Goal: Navigation & Orientation: Find specific page/section

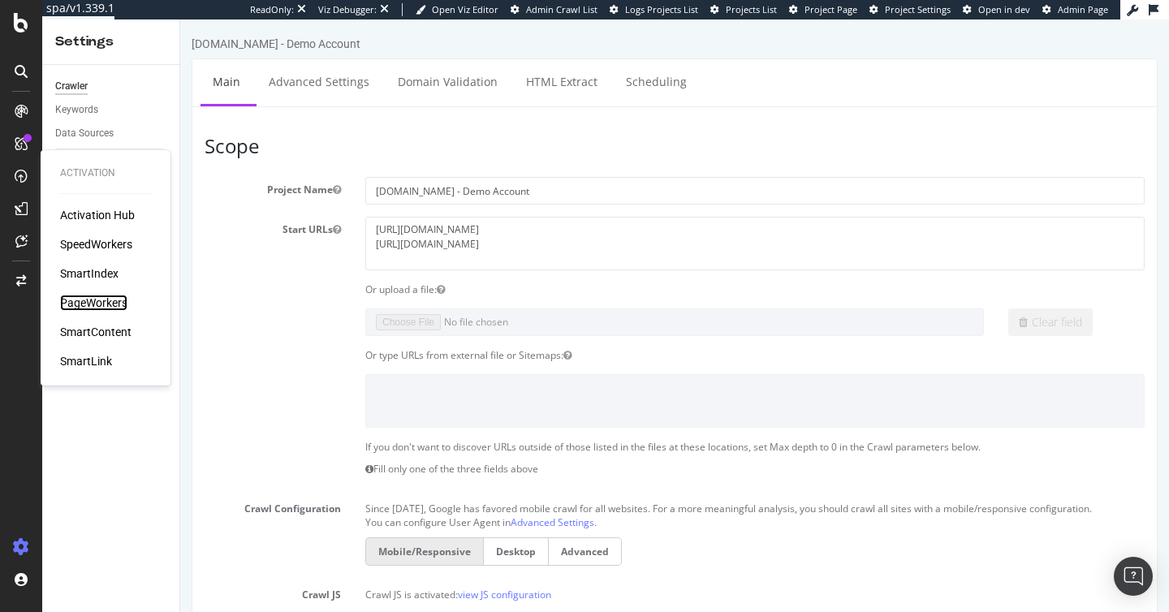
click at [102, 306] on div "PageWorkers" at bounding box center [93, 303] width 67 height 16
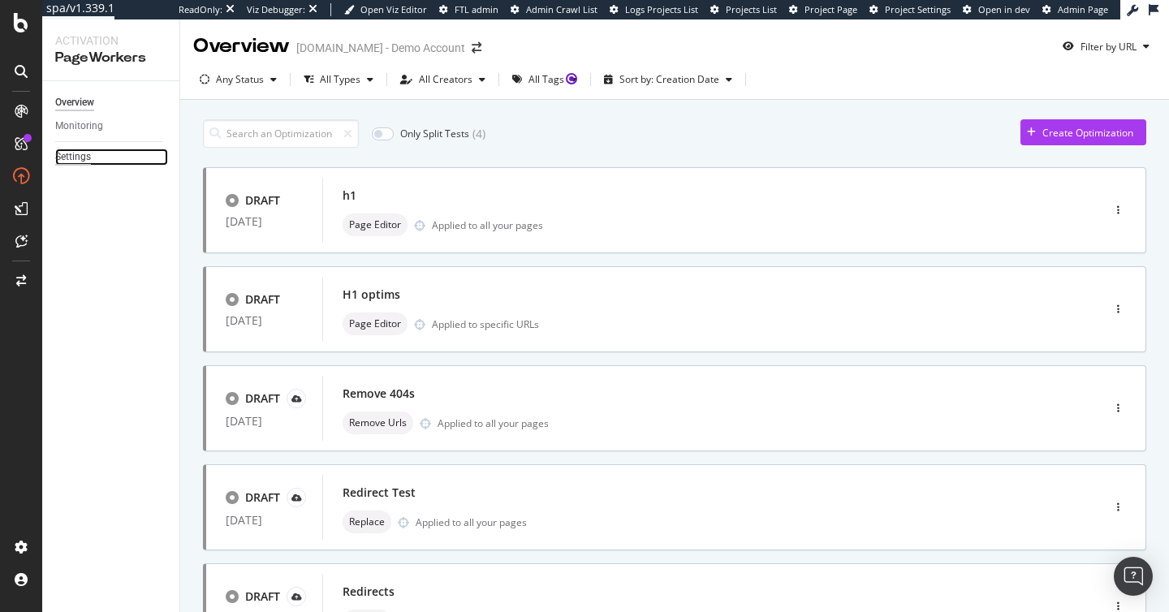
click at [80, 149] on div "Settings" at bounding box center [73, 157] width 36 height 17
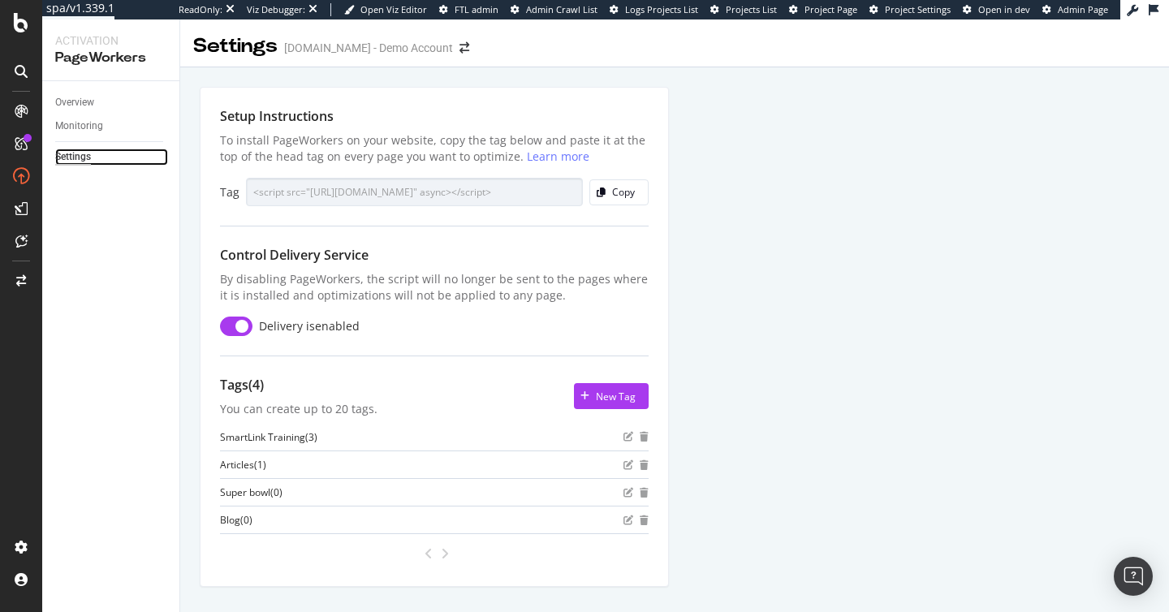
scroll to position [32, 0]
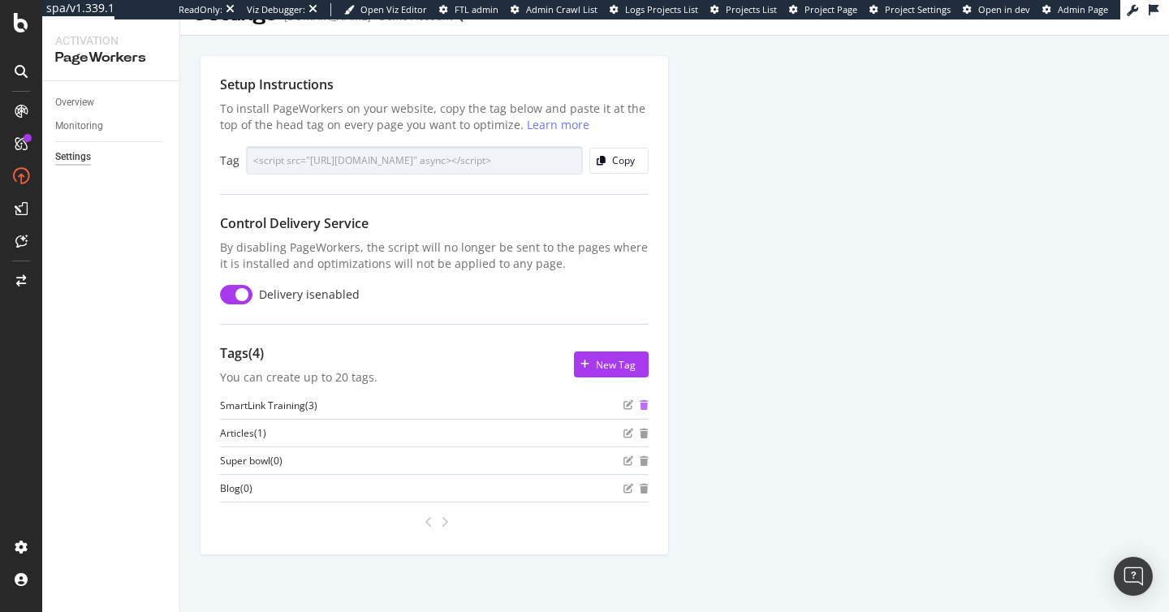
click at [644, 407] on icon "trash" at bounding box center [644, 405] width 9 height 10
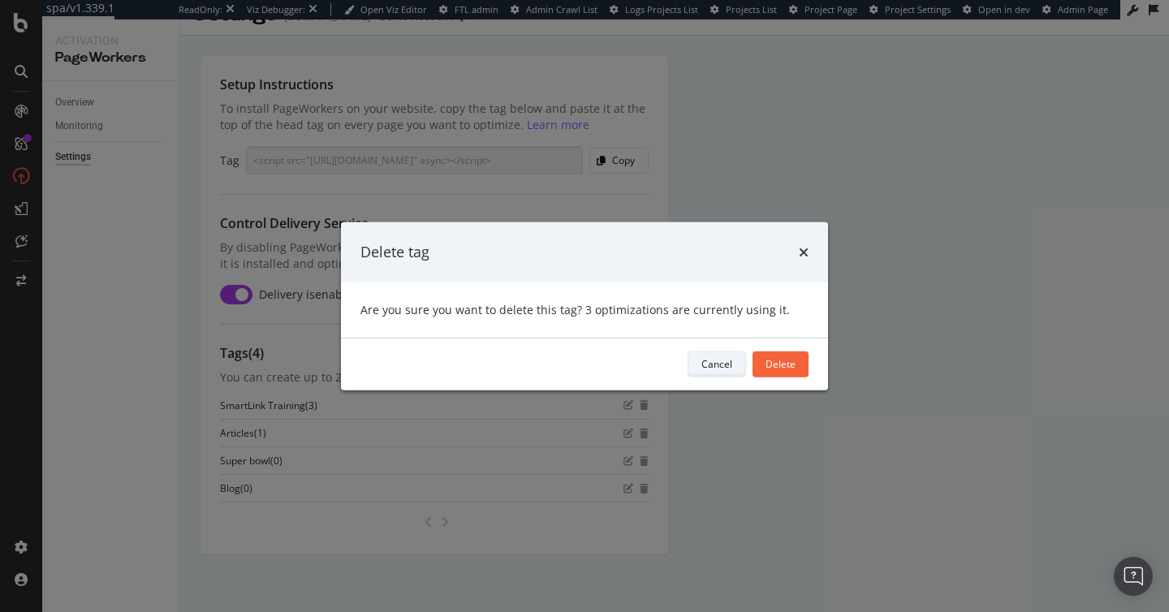
click at [715, 361] on div "Cancel" at bounding box center [716, 364] width 31 height 14
